Goal: Information Seeking & Learning: Learn about a topic

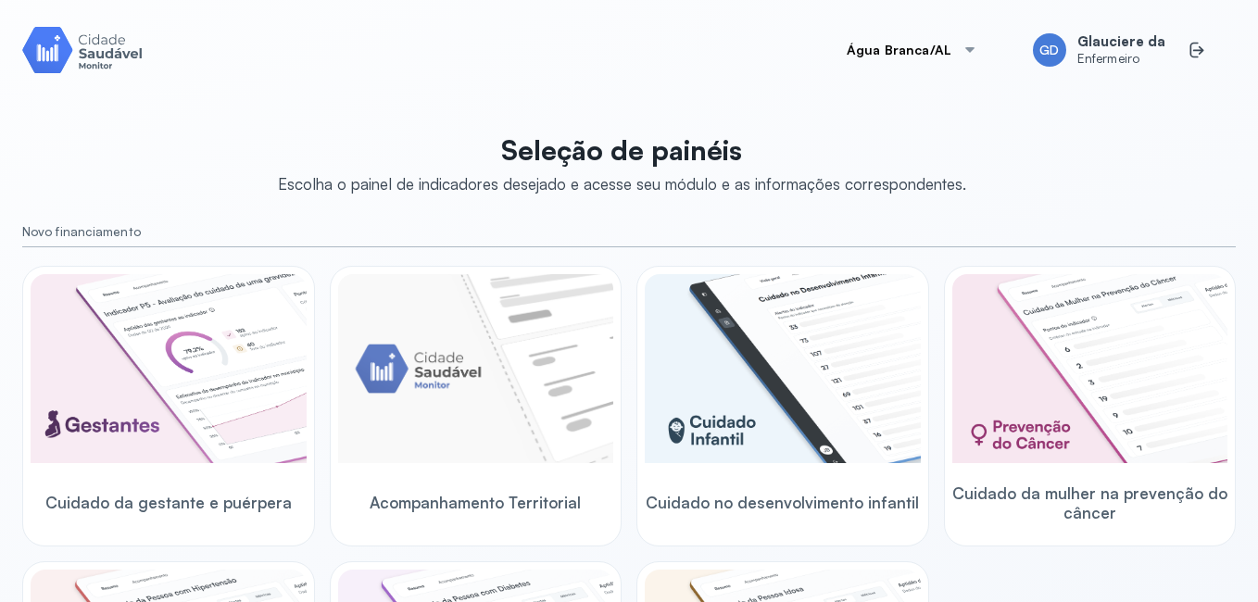
click at [1053, 300] on img at bounding box center [1090, 368] width 276 height 189
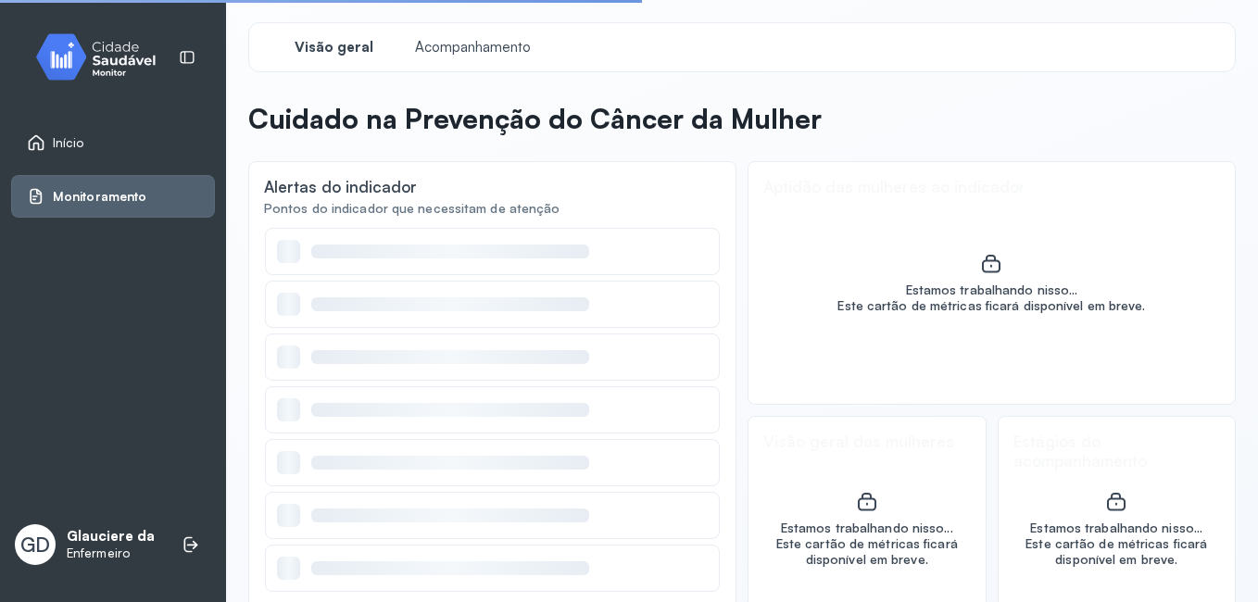
click at [1053, 300] on div "Este cartão de métricas ficará disponível em breve." at bounding box center [990, 306] width 307 height 16
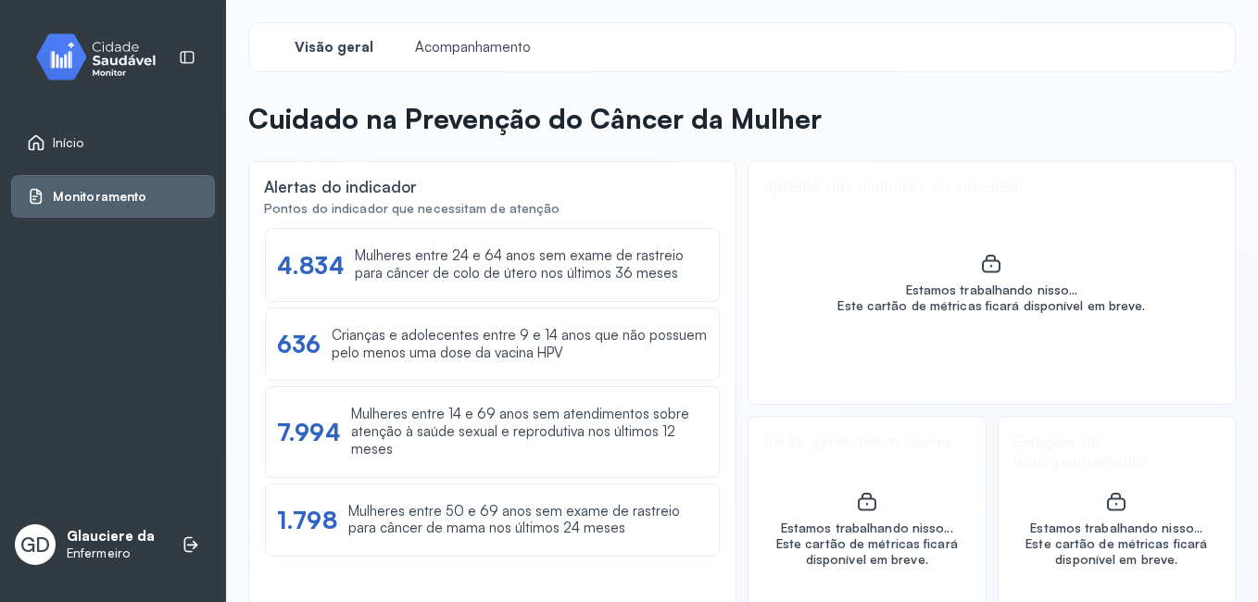
scroll to position [63, 0]
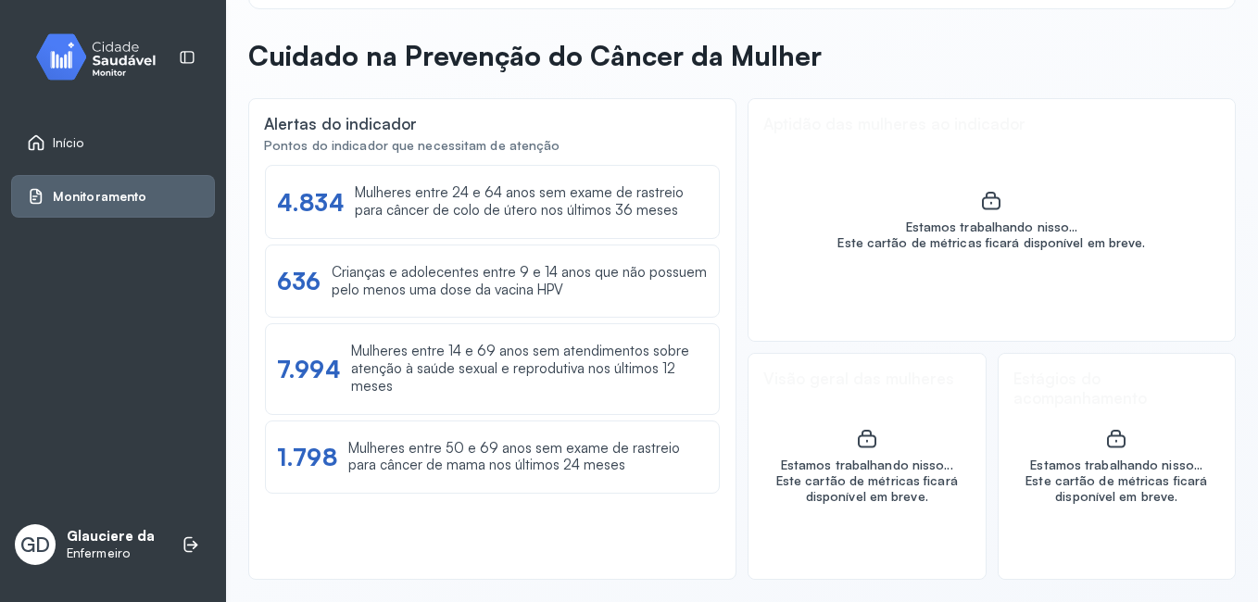
click at [1053, 300] on div "Estamos trabalhando nisso... Este cartão de métricas ficará disponível em breve." at bounding box center [991, 220] width 486 height 242
click at [106, 149] on link "Início" at bounding box center [113, 142] width 172 height 19
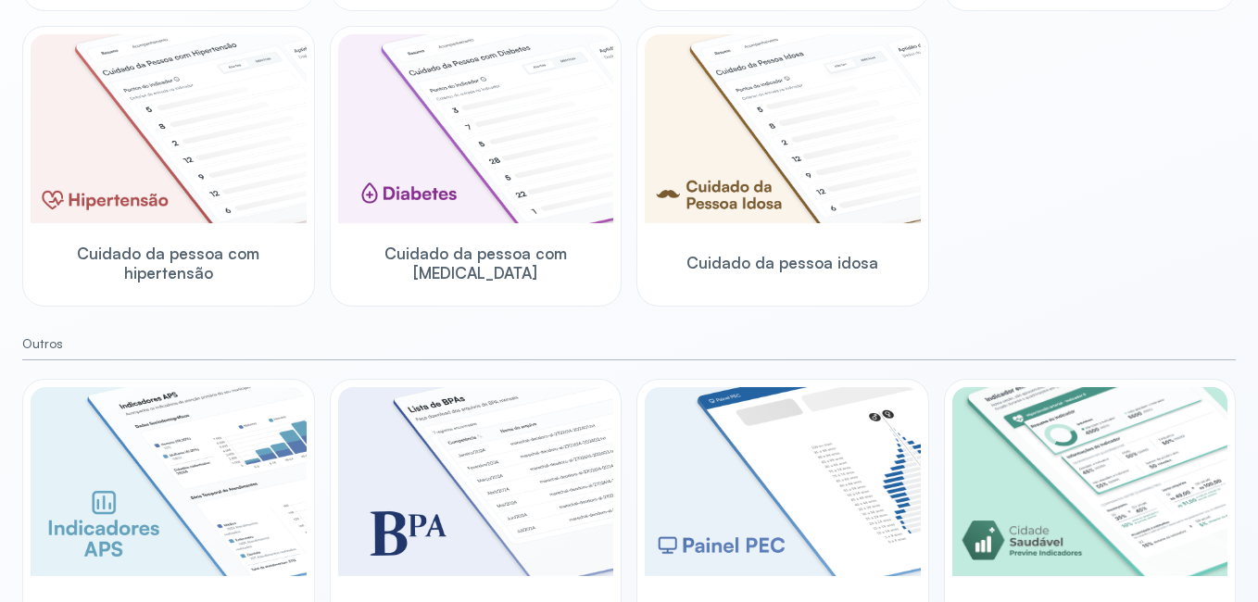
scroll to position [593, 0]
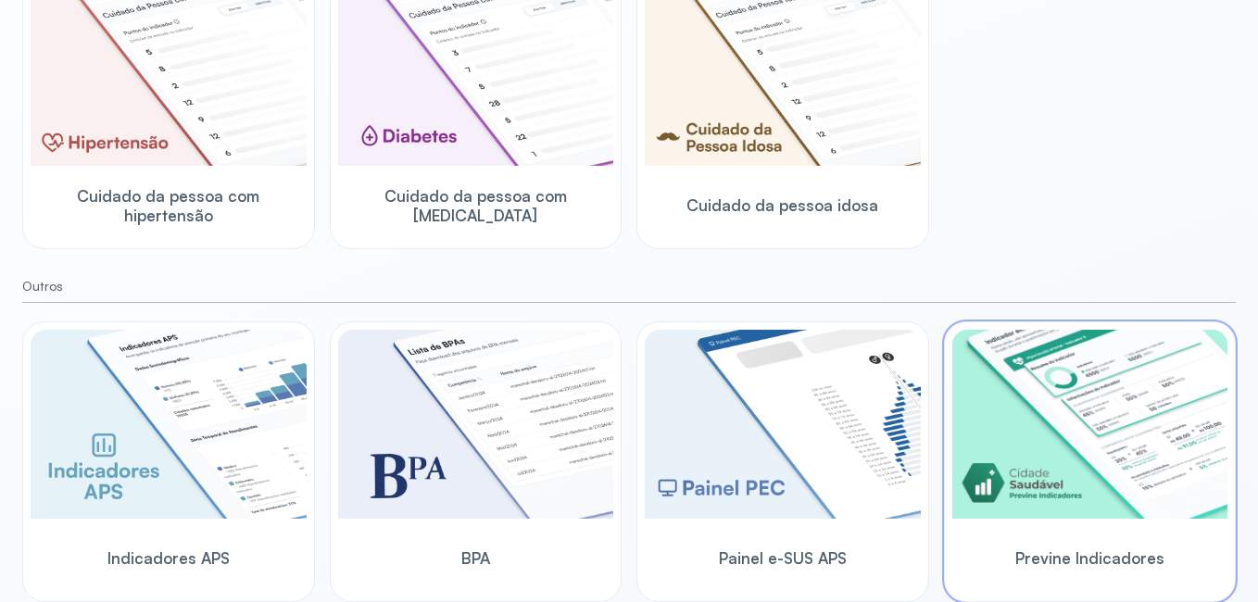
click at [1094, 452] on img at bounding box center [1090, 424] width 276 height 189
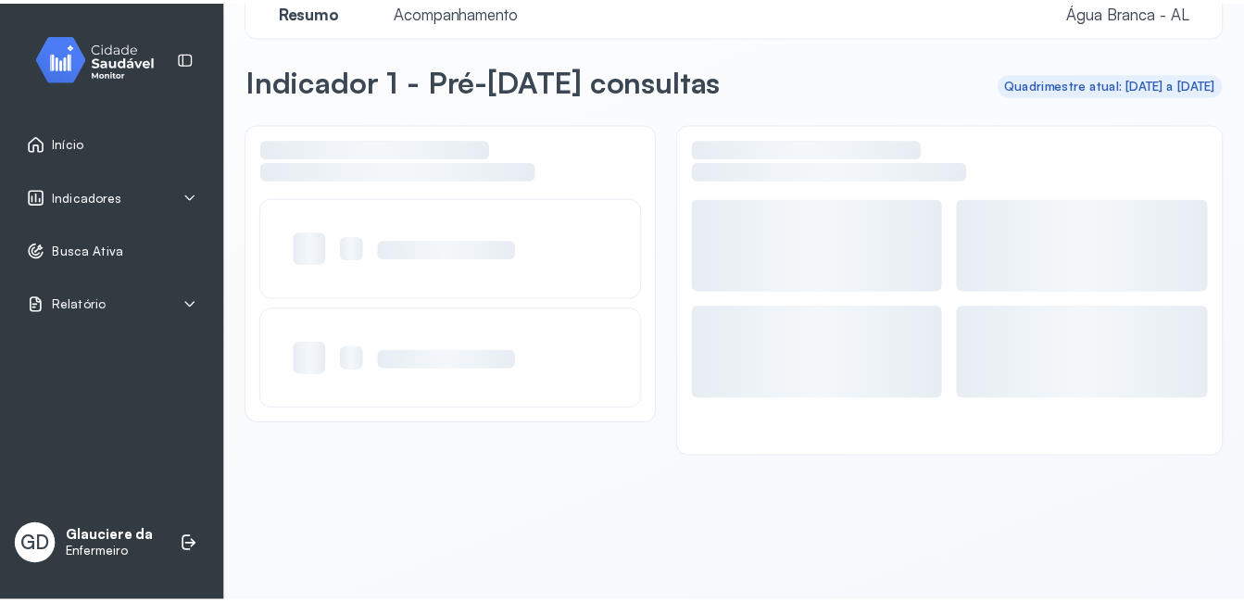
scroll to position [36, 0]
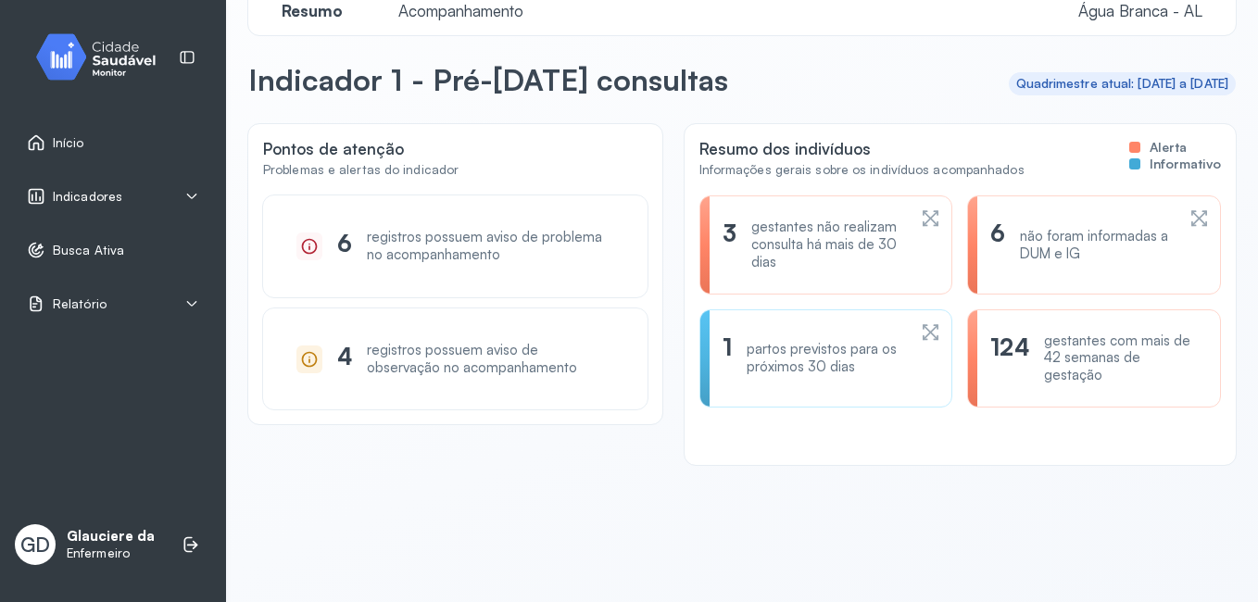
click at [77, 196] on span "Indicadores" at bounding box center [87, 197] width 69 height 16
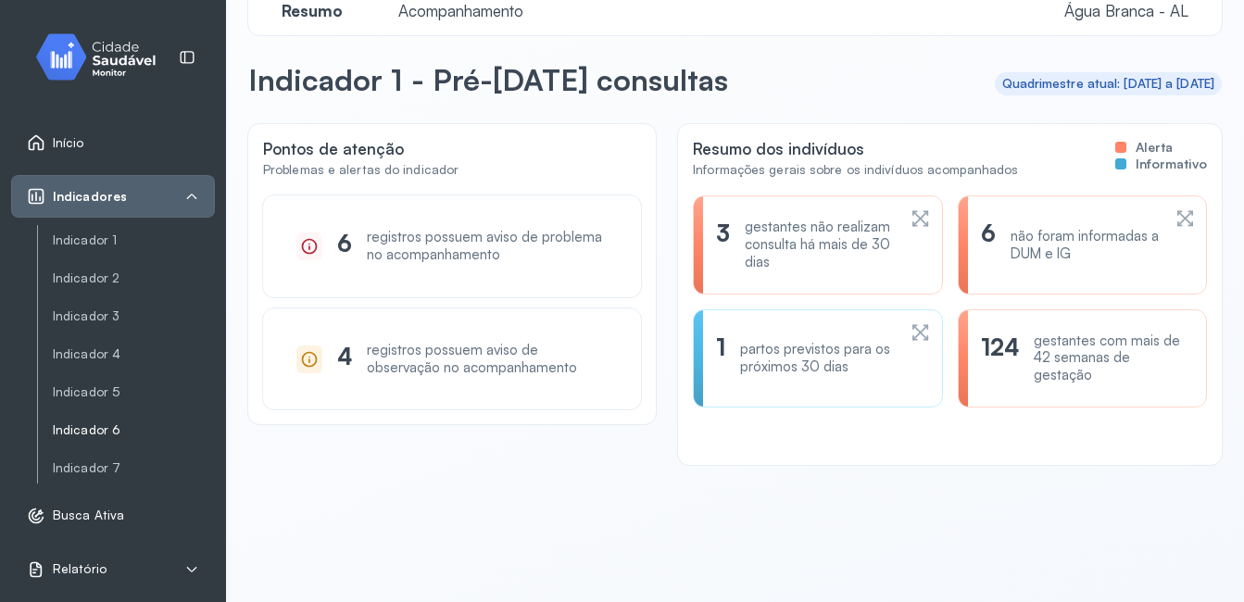
click at [93, 457] on link "Indicador 6" at bounding box center [134, 468] width 162 height 23
click at [93, 419] on link "Indicador 6" at bounding box center [134, 430] width 162 height 23
click at [62, 433] on link "Indicador 6" at bounding box center [134, 430] width 162 height 16
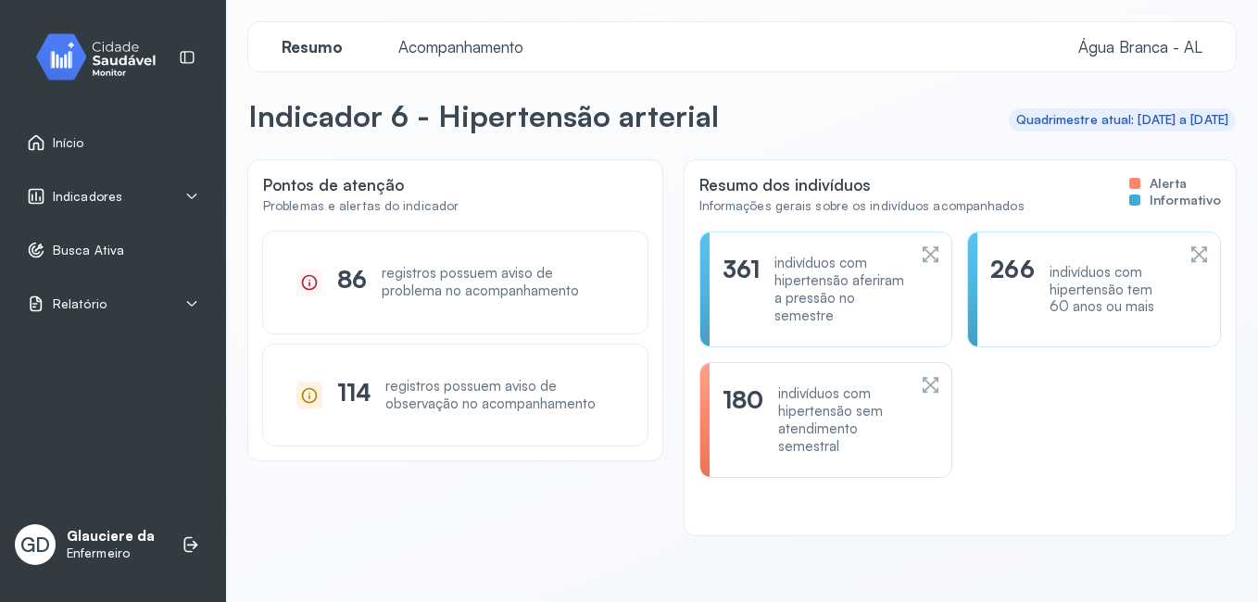
click at [845, 442] on div "indivíduos com hipertensão sem atendimento semestral" at bounding box center [842, 419] width 128 height 69
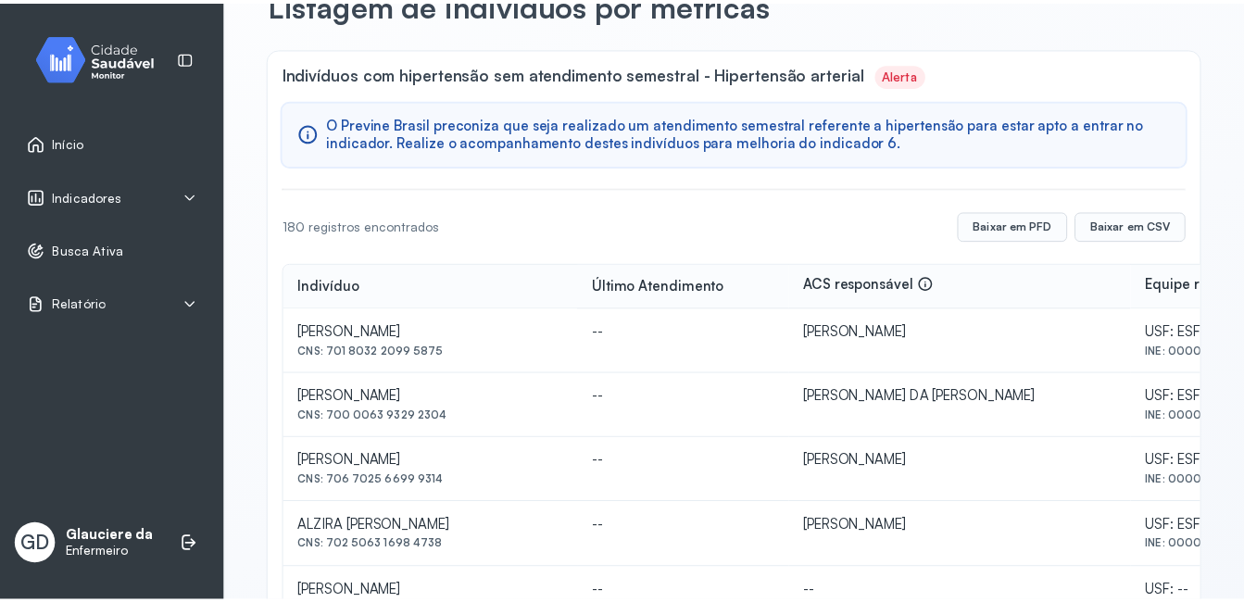
scroll to position [77, 0]
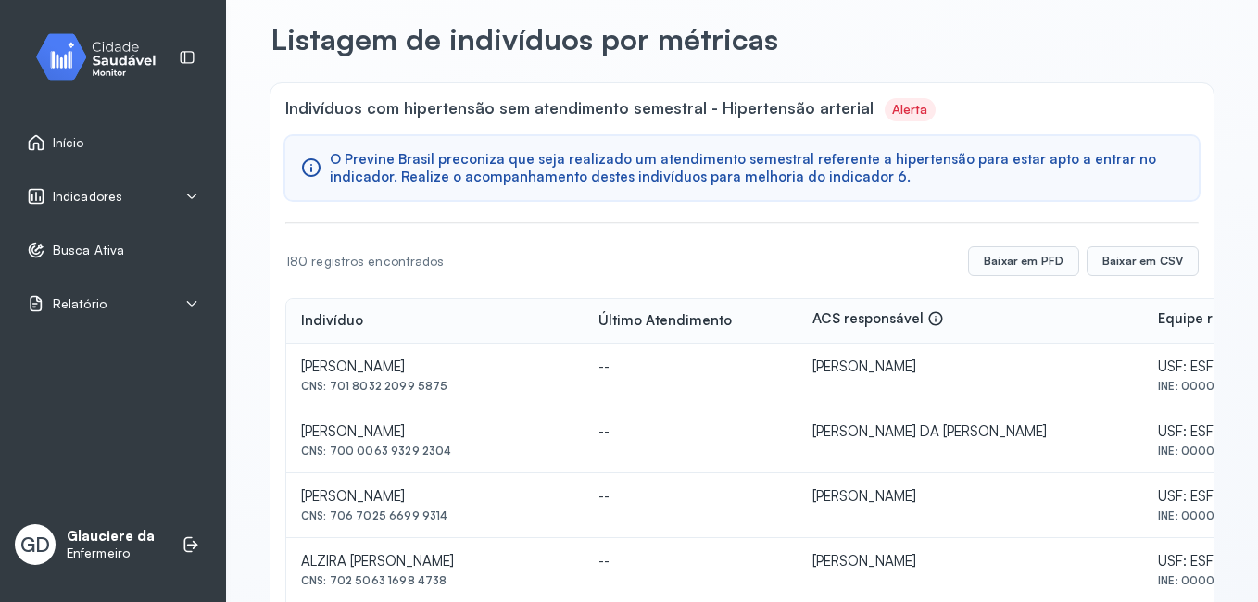
click at [91, 205] on div "Indicadores" at bounding box center [74, 196] width 95 height 19
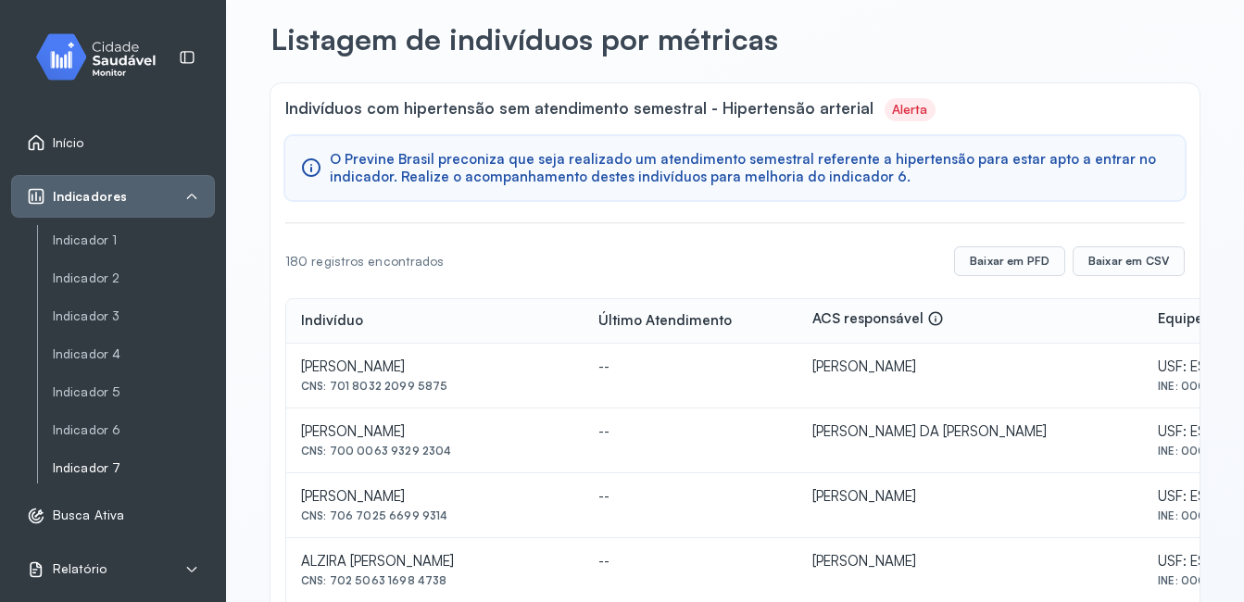
click at [64, 460] on link "Indicador 7" at bounding box center [134, 468] width 162 height 16
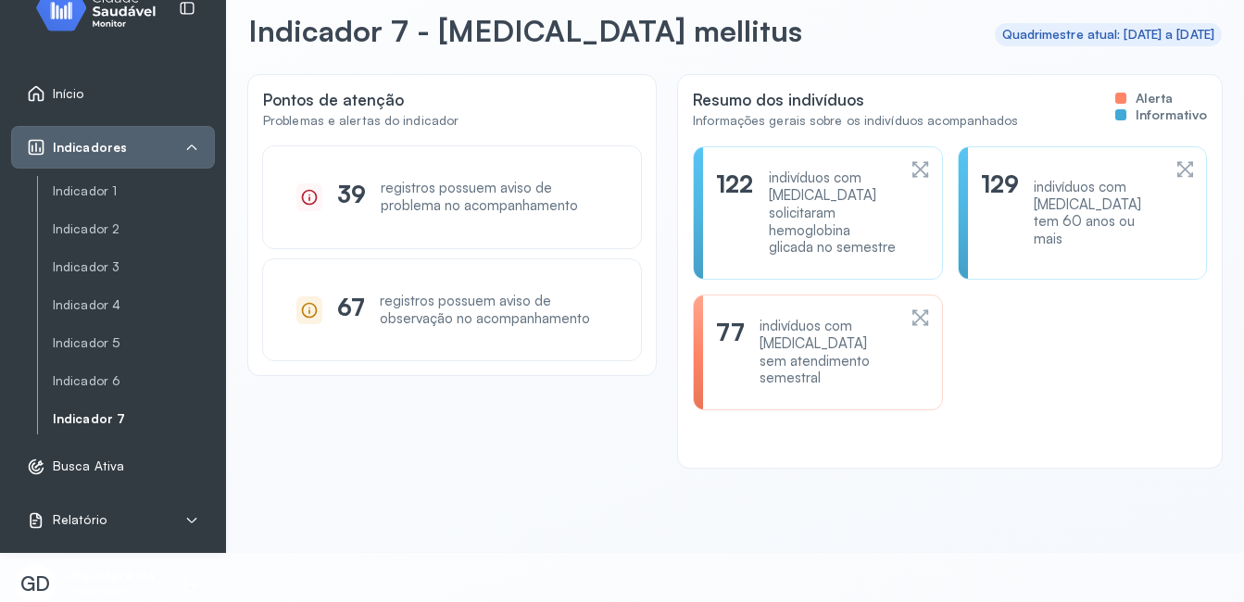
scroll to position [57, 0]
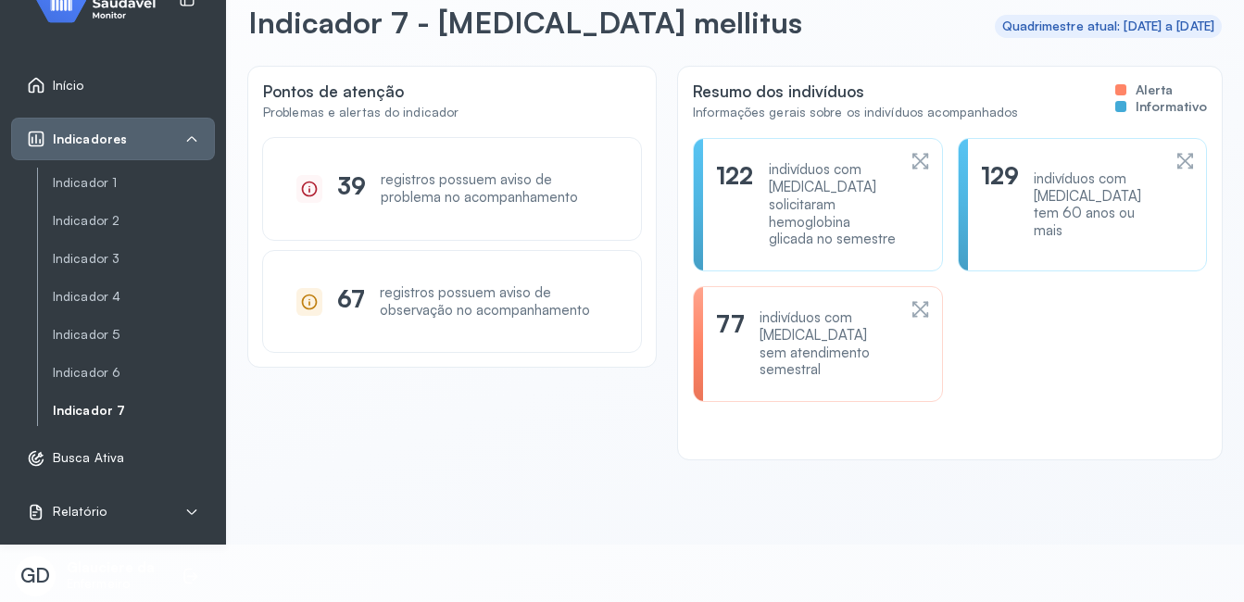
click at [785, 359] on div "indivíduos com [MEDICAL_DATA] sem atendimento semestral" at bounding box center [827, 343] width 136 height 69
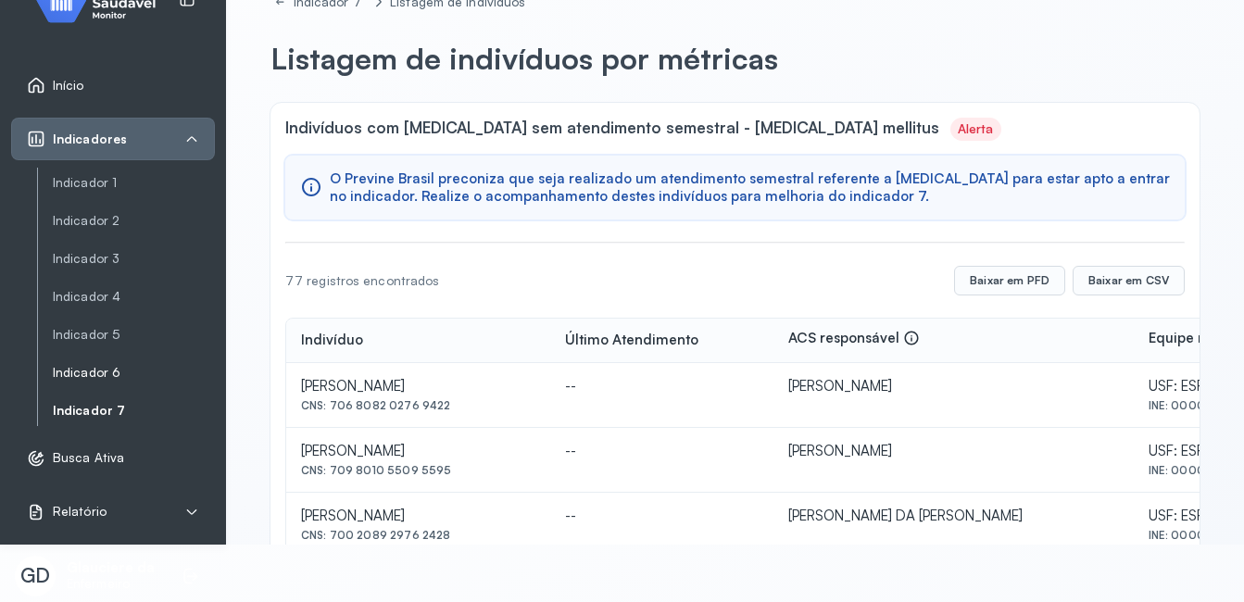
click at [90, 367] on link "Indicador 6" at bounding box center [134, 373] width 162 height 16
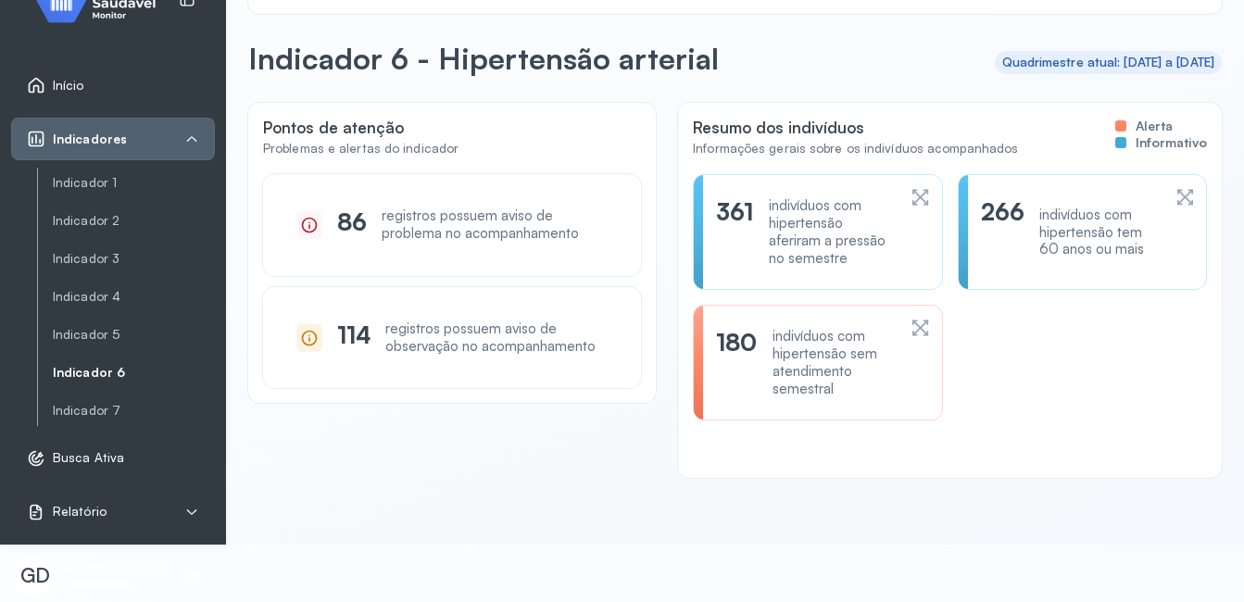
scroll to position [36, 0]
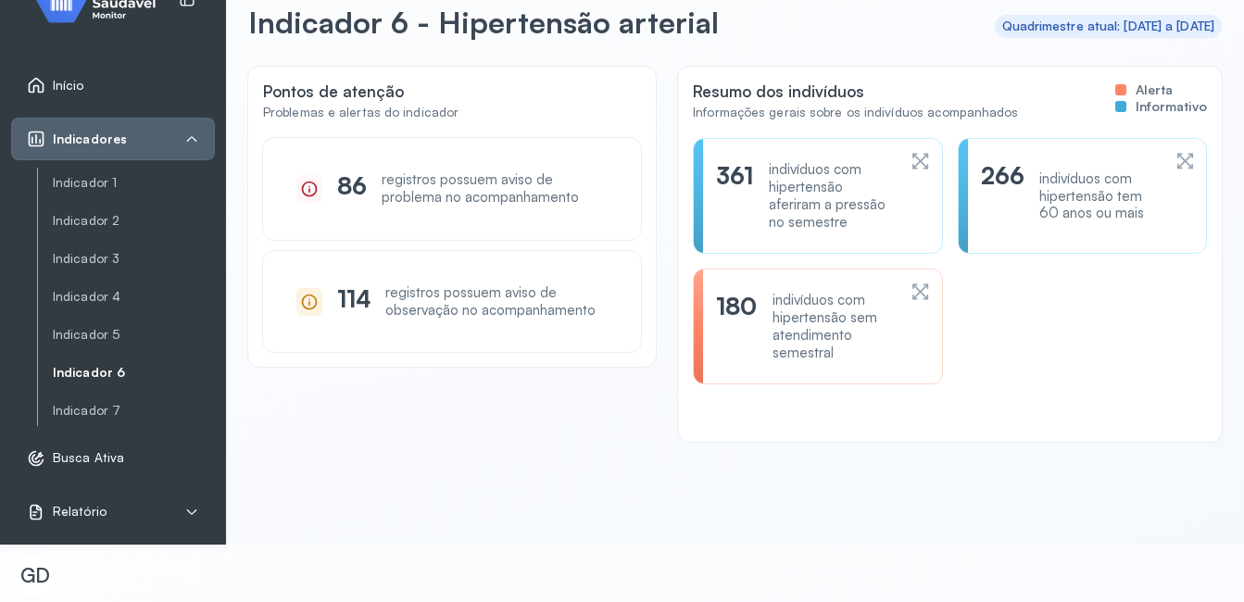
click at [1084, 434] on div "Resumo dos indivíduos Informações gerais sobre os indivíduos acompanhados Alert…" at bounding box center [950, 254] width 544 height 375
click at [113, 408] on link "Indicador 7" at bounding box center [134, 411] width 162 height 16
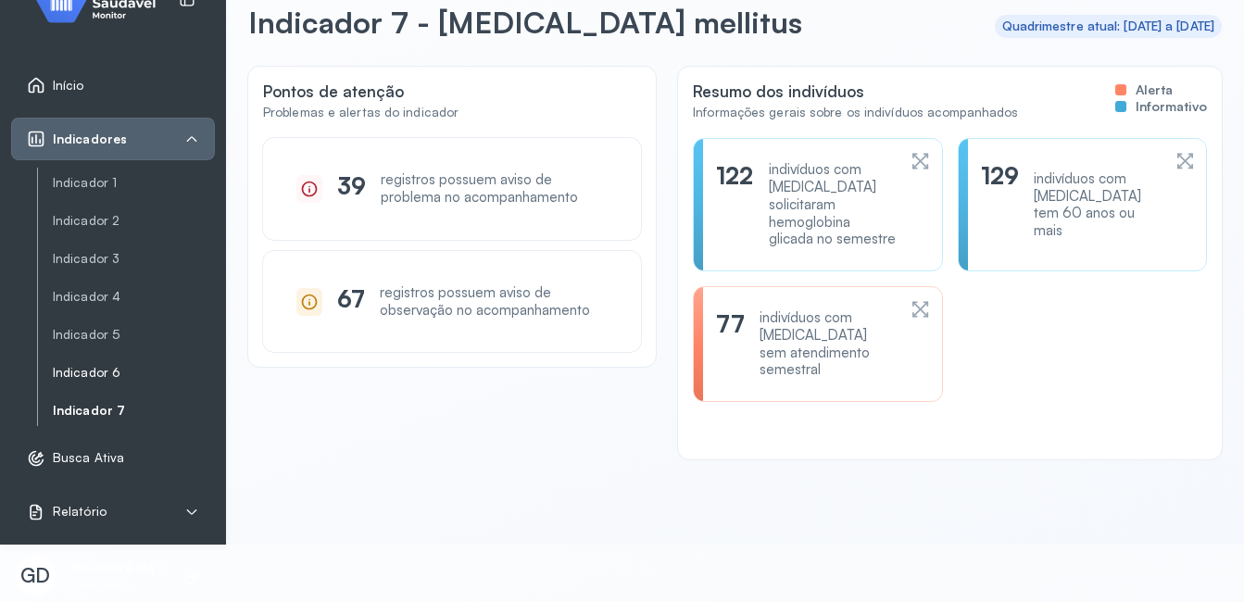
click at [90, 383] on link "Indicador 6" at bounding box center [134, 372] width 162 height 23
click at [76, 412] on link "Indicador 7" at bounding box center [134, 411] width 162 height 16
click at [71, 370] on link "Indicador 6" at bounding box center [134, 373] width 162 height 16
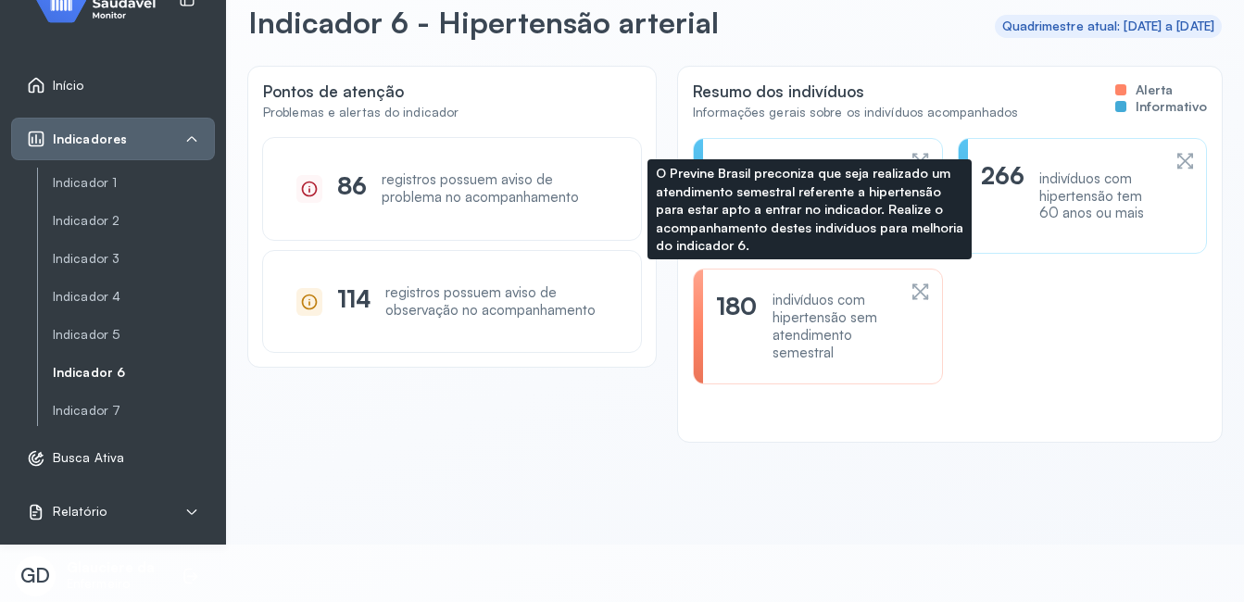
click at [858, 282] on div "180 indivíduos com hipertensão sem atendimento semestral" at bounding box center [817, 327] width 249 height 116
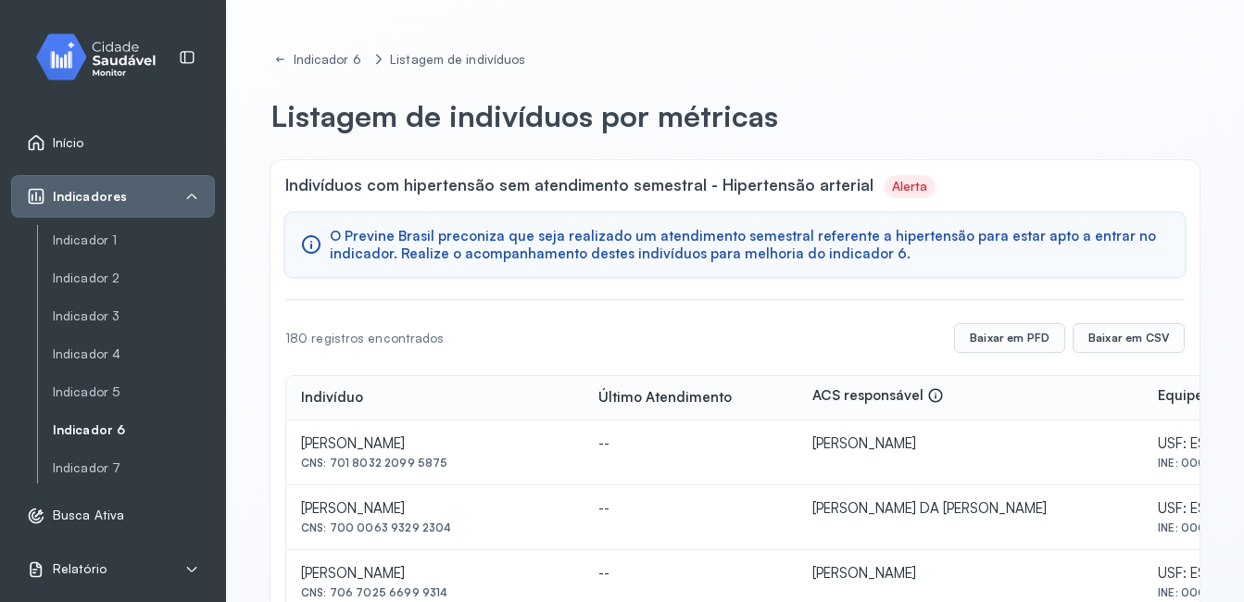
scroll to position [59, 0]
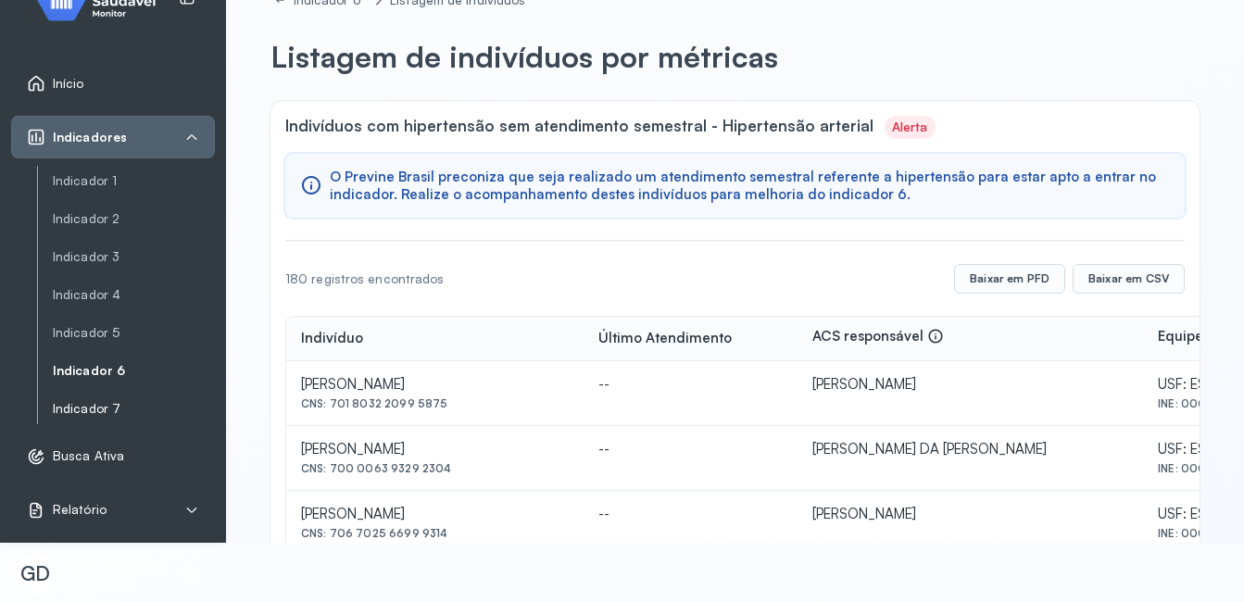
click at [81, 406] on link "Indicador 7" at bounding box center [134, 409] width 162 height 16
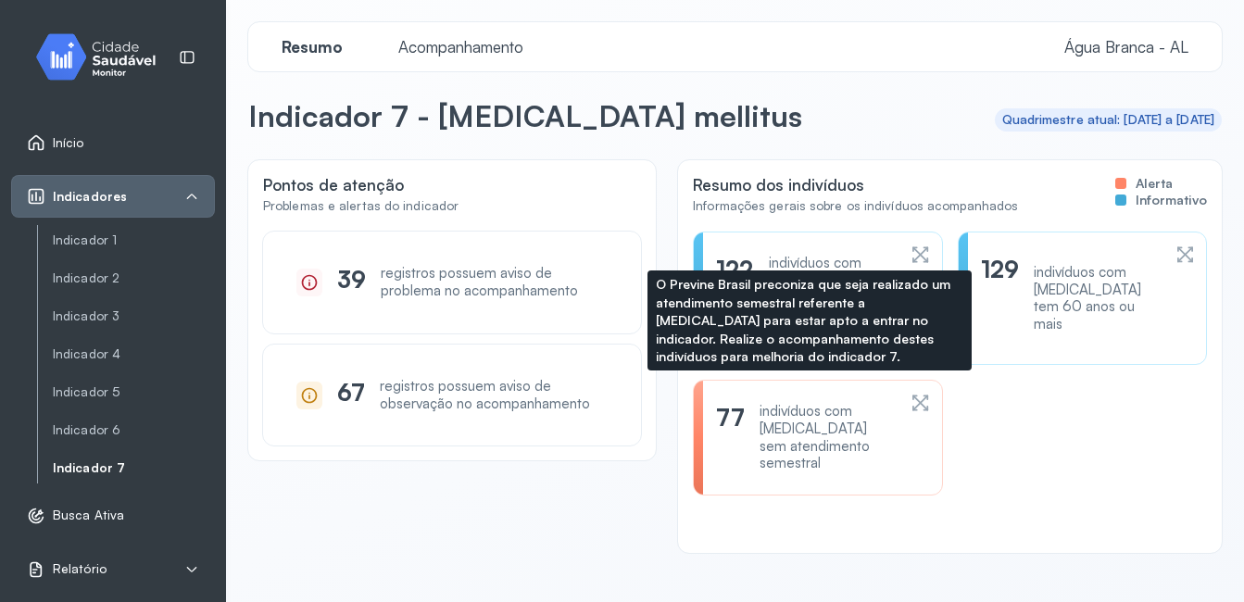
click at [771, 422] on div "indivíduos com [MEDICAL_DATA] sem atendimento semestral" at bounding box center [827, 437] width 136 height 69
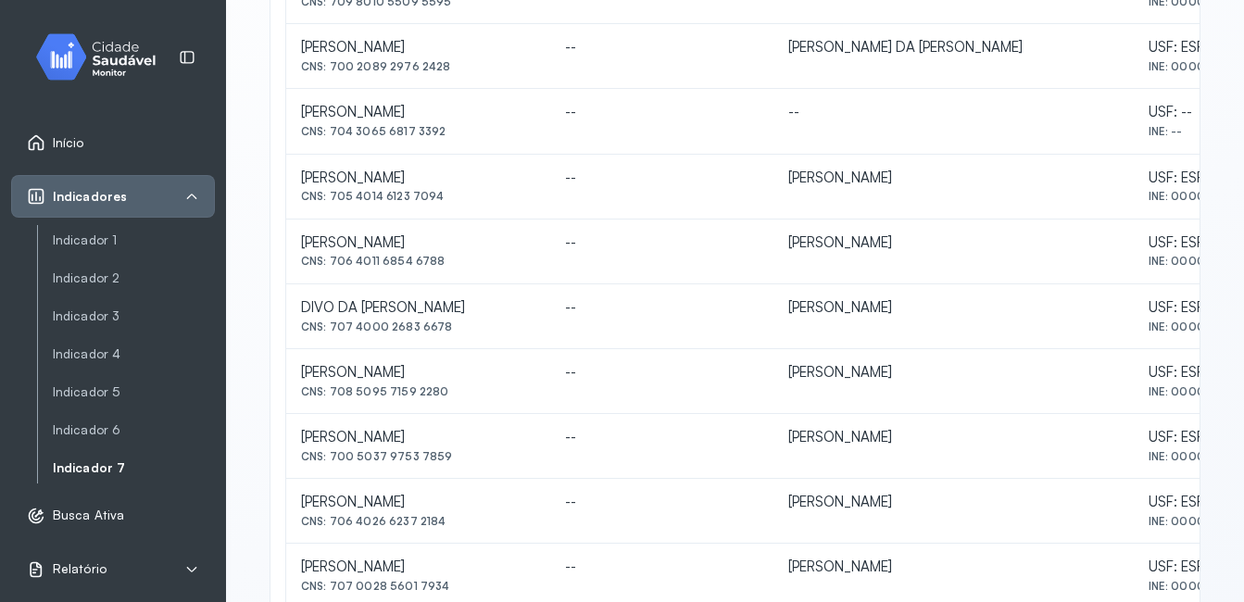
scroll to position [901, 0]
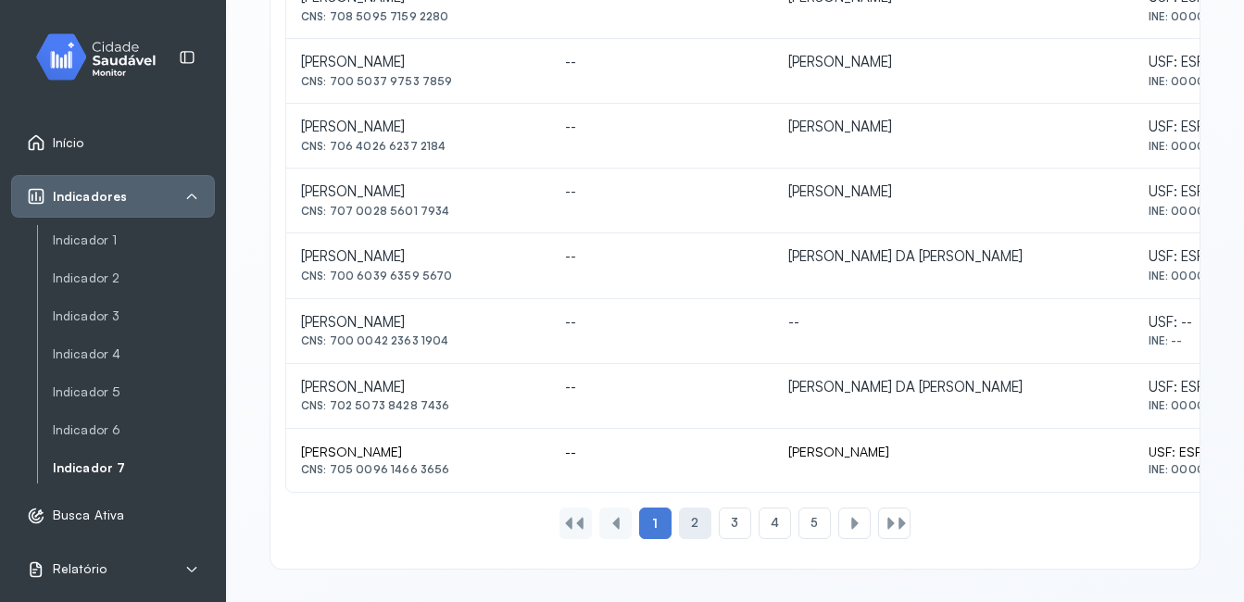
click at [719, 524] on div "2" at bounding box center [735, 522] width 32 height 31
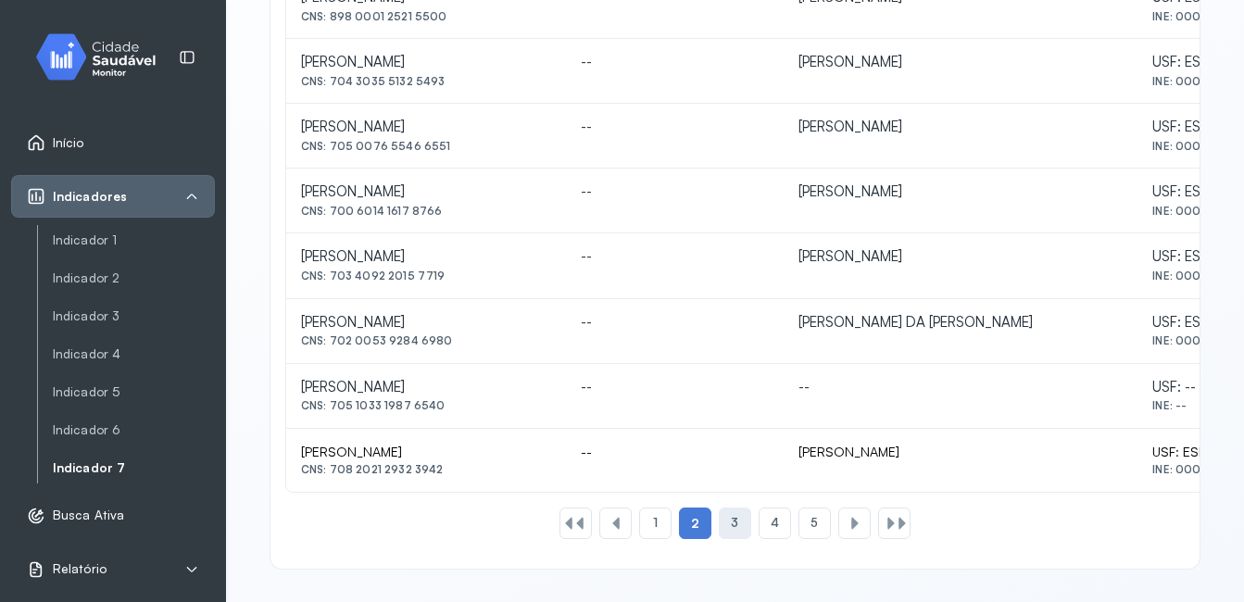
click at [731, 527] on span "3" at bounding box center [734, 523] width 7 height 16
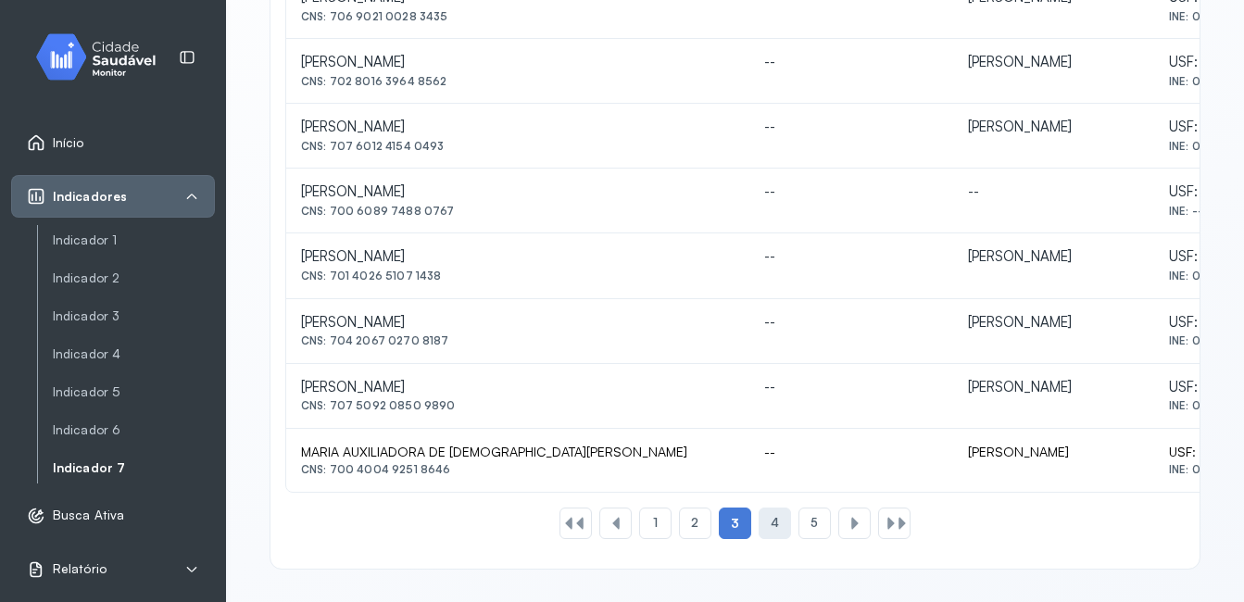
click at [798, 532] on div "4" at bounding box center [814, 522] width 32 height 31
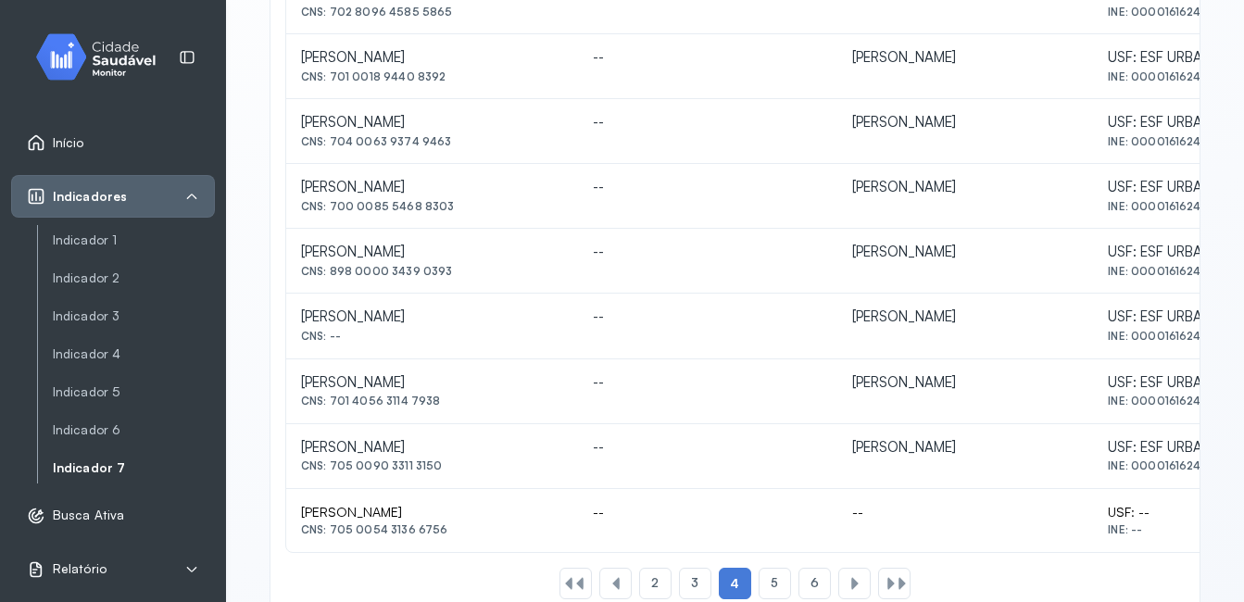
scroll to position [888, 0]
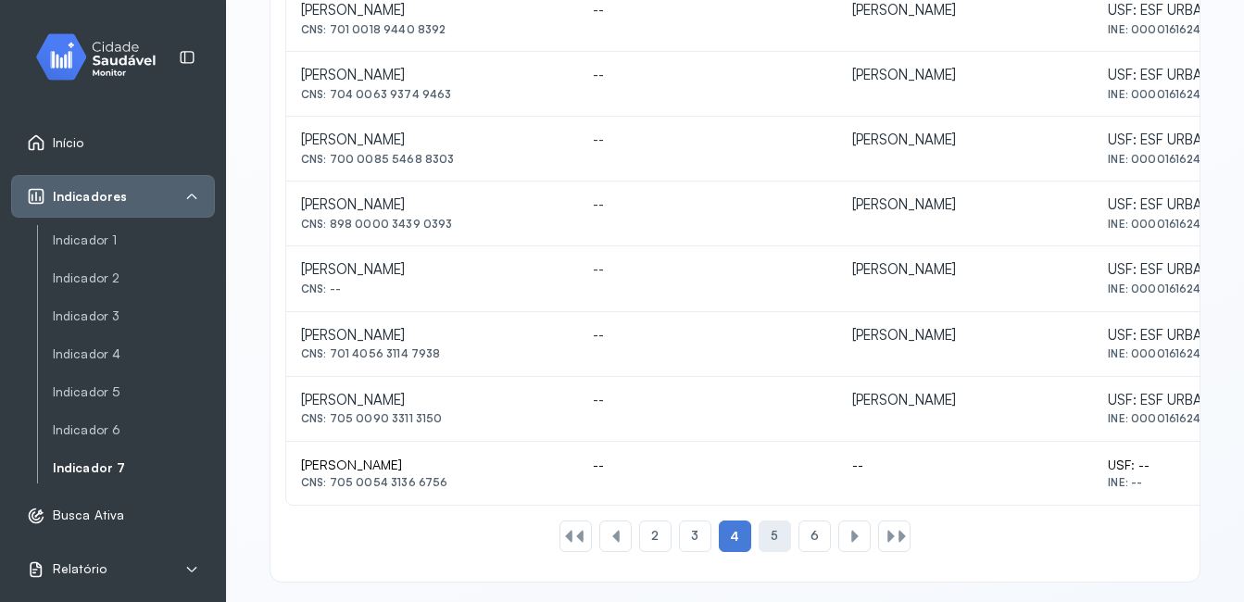
click at [798, 538] on div "5" at bounding box center [814, 535] width 32 height 31
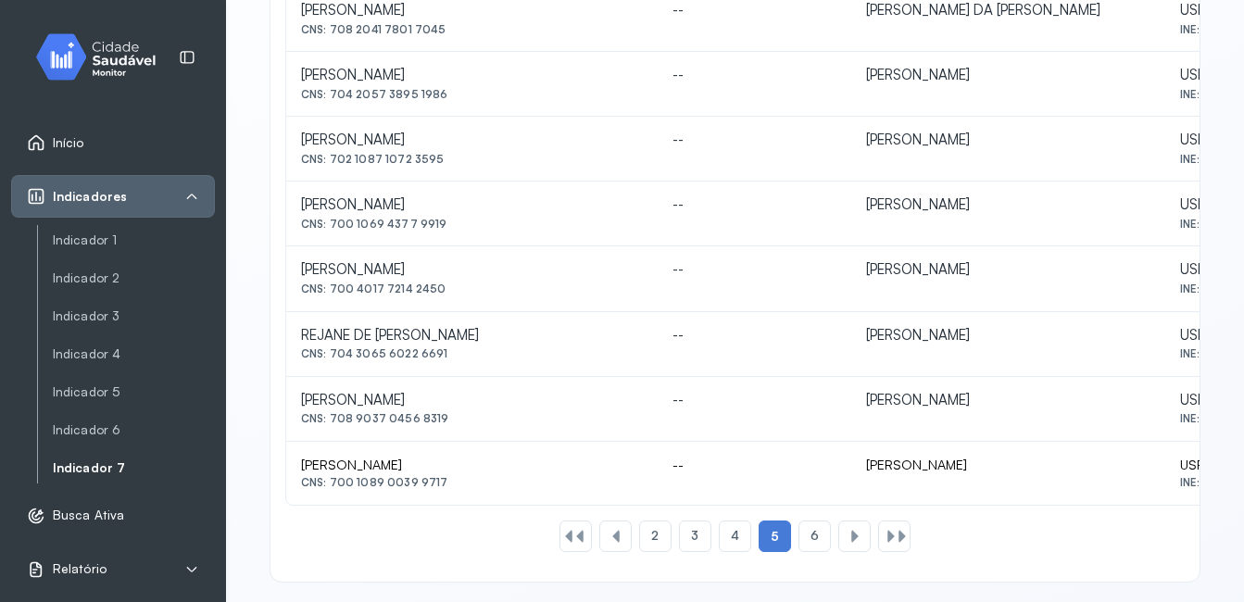
scroll to position [901, 0]
